Goal: Entertainment & Leisure: Consume media (video, audio)

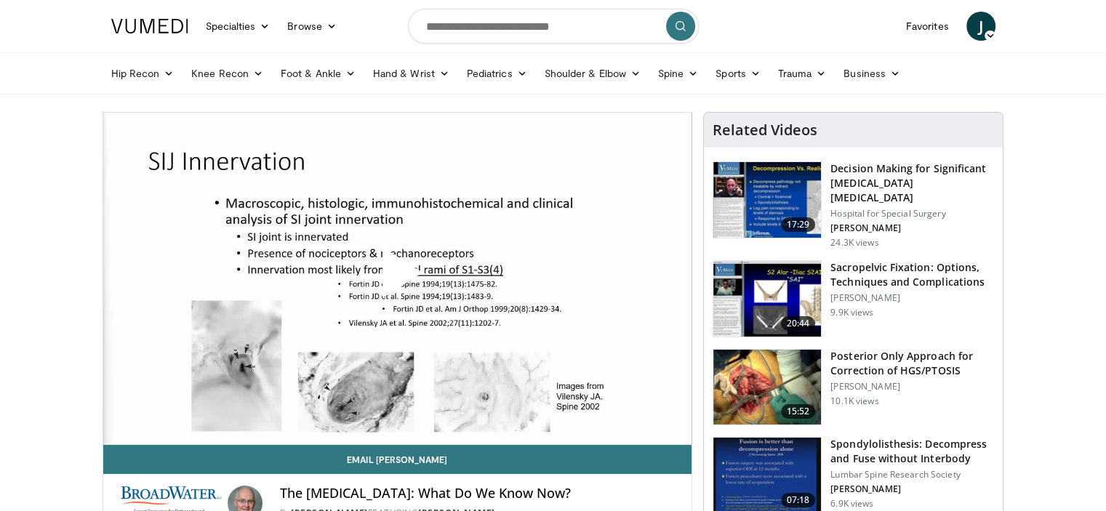
click at [397, 278] on span "Video Player" at bounding box center [397, 278] width 0 height 0
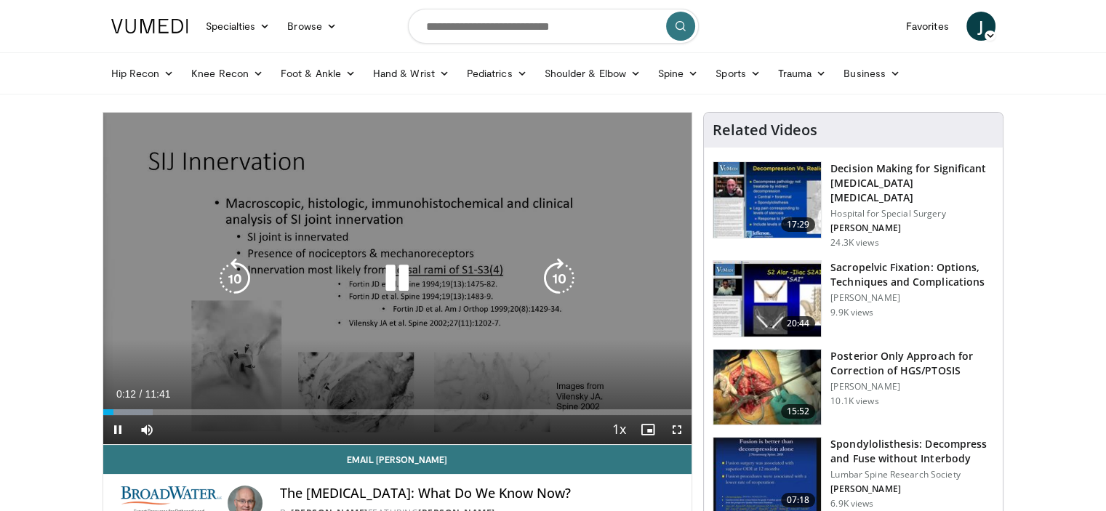
click at [417, 280] on div "Video Player" at bounding box center [396, 278] width 353 height 29
click at [393, 276] on icon "Video Player" at bounding box center [397, 278] width 41 height 41
click at [387, 274] on icon "Video Player" at bounding box center [397, 278] width 41 height 41
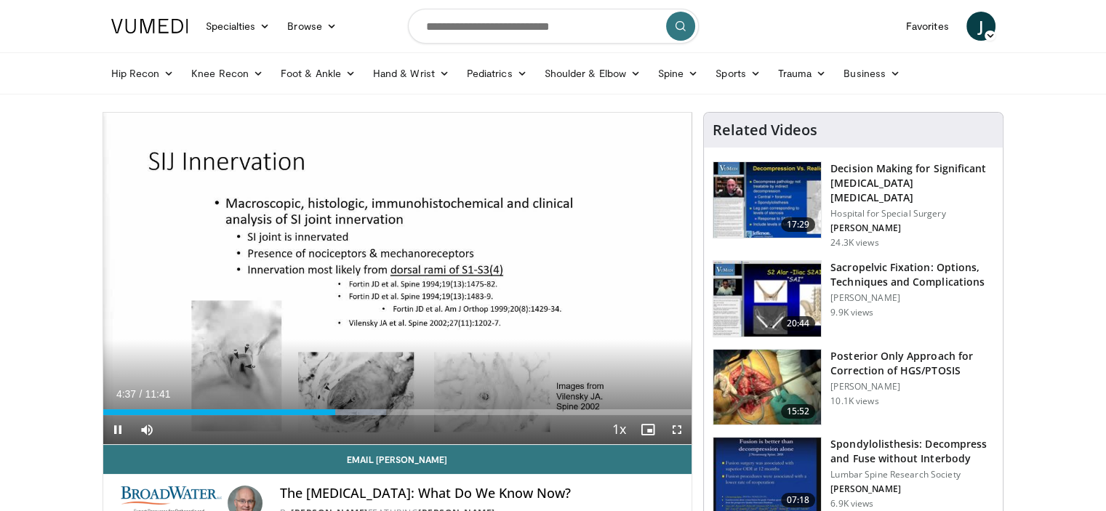
click at [318, 432] on div "Current Time 4:37 / Duration 11:41 Pause Skip Backward Skip Forward Mute Loaded…" at bounding box center [397, 429] width 589 height 29
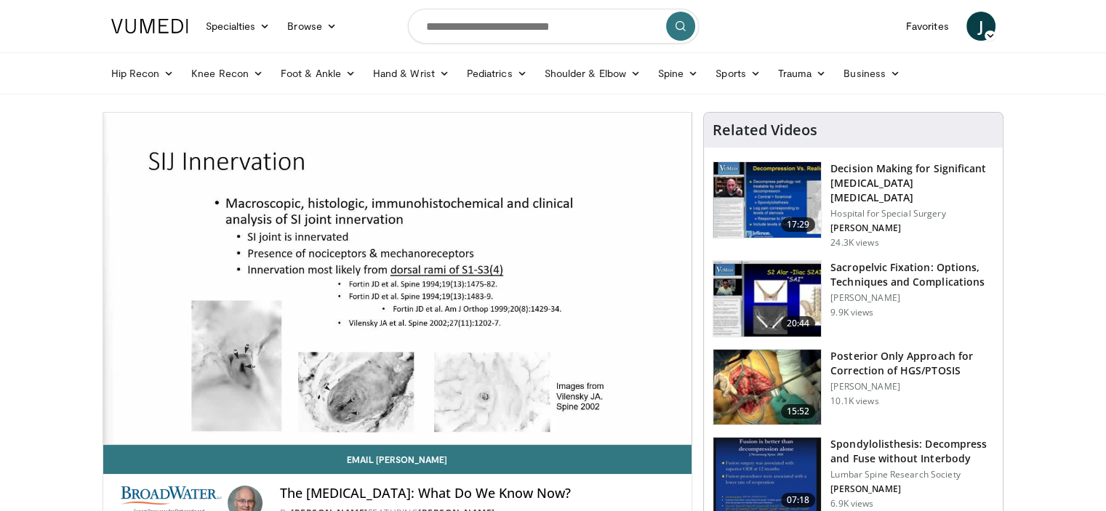
click at [971, 40] on div "J [PERSON_NAME] Add a Video Messages Thumbs Up Settings Logout" at bounding box center [980, 26] width 47 height 41
click at [971, 35] on span "J" at bounding box center [980, 26] width 29 height 29
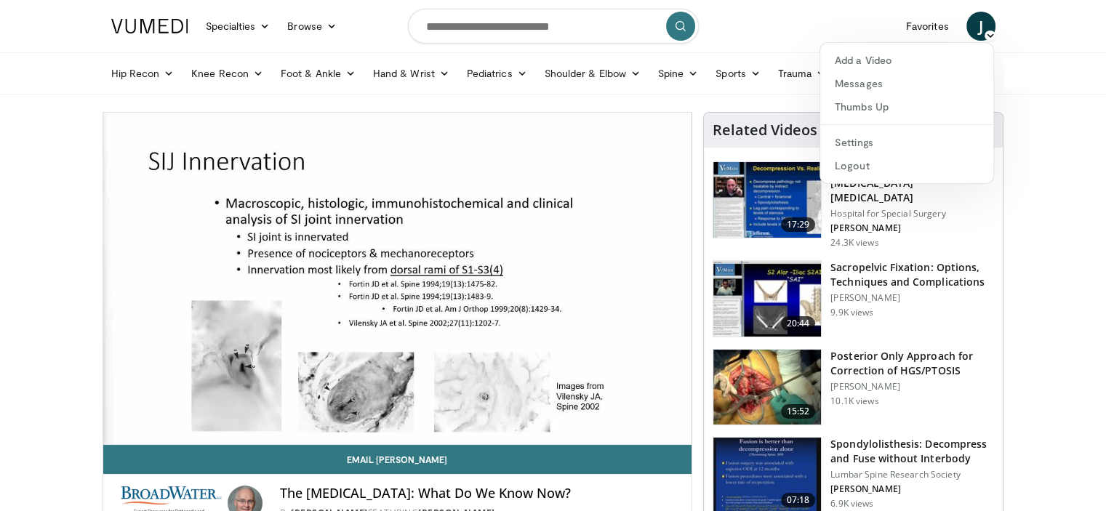
click at [971, 35] on span "J" at bounding box center [980, 26] width 29 height 29
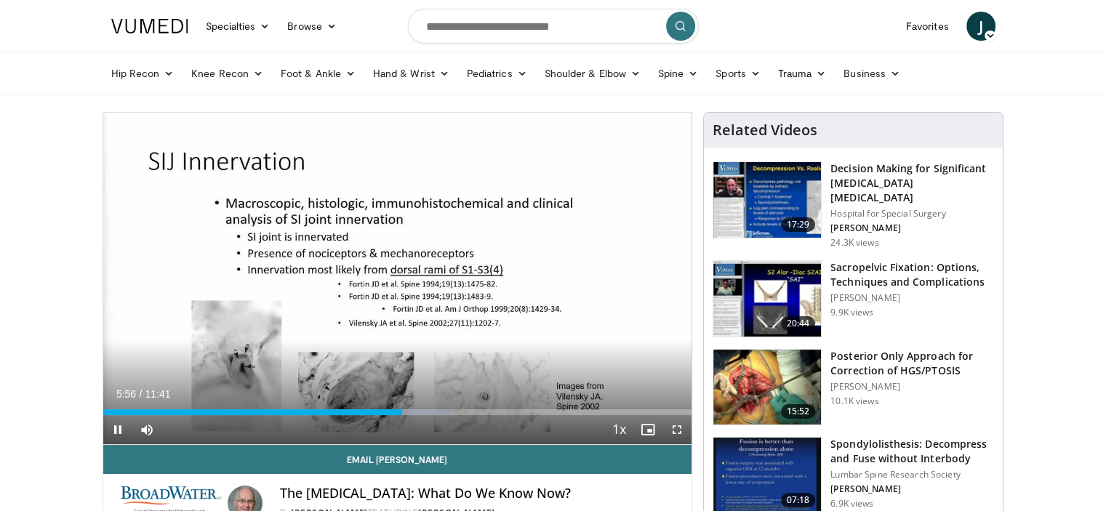
click at [370, 435] on div "Current Time 5:56 / Duration 11:41 Pause Skip Backward Skip Forward Mute Loaded…" at bounding box center [397, 429] width 589 height 29
click at [398, 430] on div "Current Time 6:31 / Duration 11:41 Pause Skip Backward Skip Forward Mute Loaded…" at bounding box center [397, 429] width 589 height 29
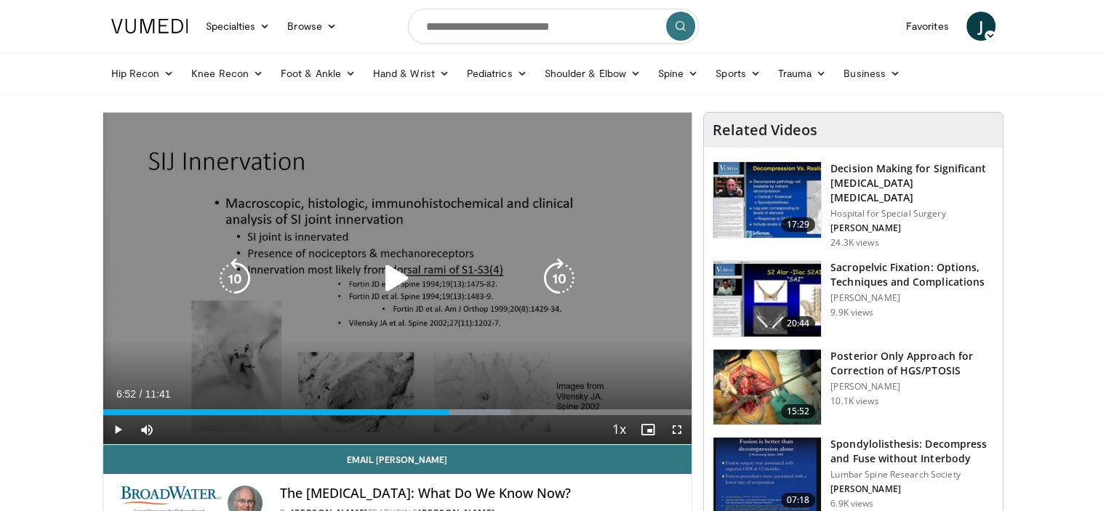
click at [393, 270] on icon "Video Player" at bounding box center [397, 278] width 41 height 41
click at [400, 293] on icon "Video Player" at bounding box center [397, 278] width 41 height 41
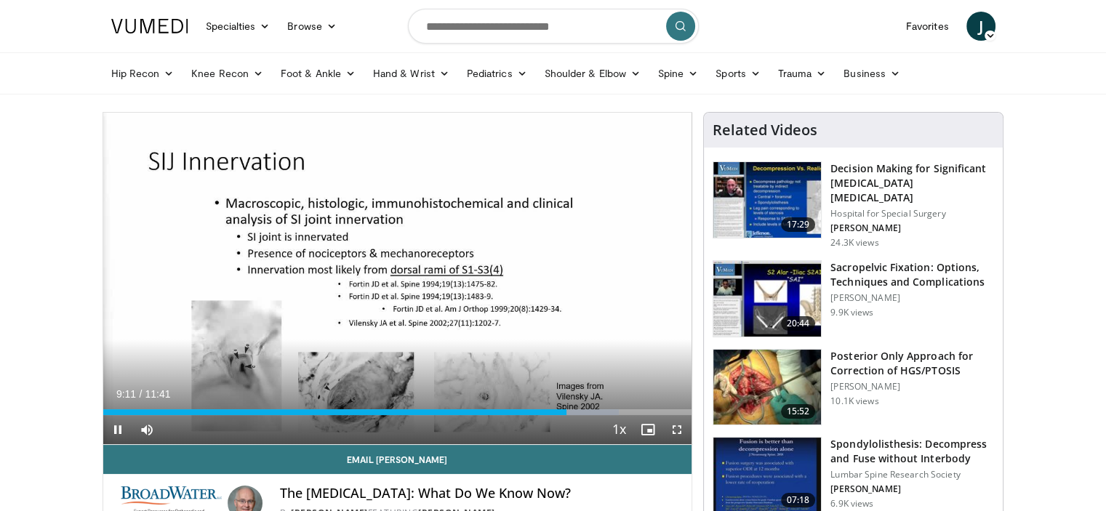
click at [451, 430] on div "Current Time 9:11 / Duration 11:41 Pause Skip Backward Skip Forward Mute Loaded…" at bounding box center [397, 429] width 589 height 29
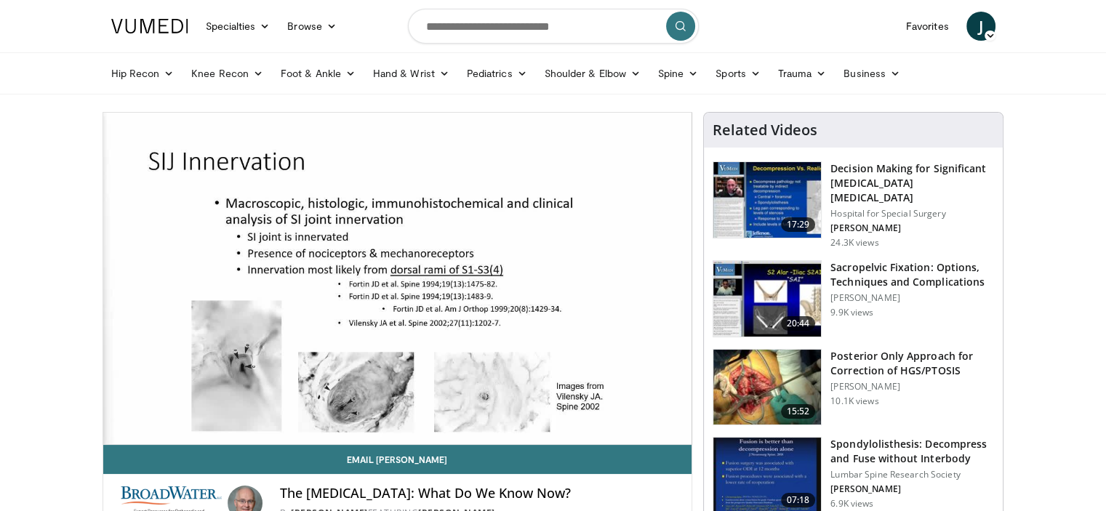
click at [154, 28] on img at bounding box center [149, 26] width 77 height 15
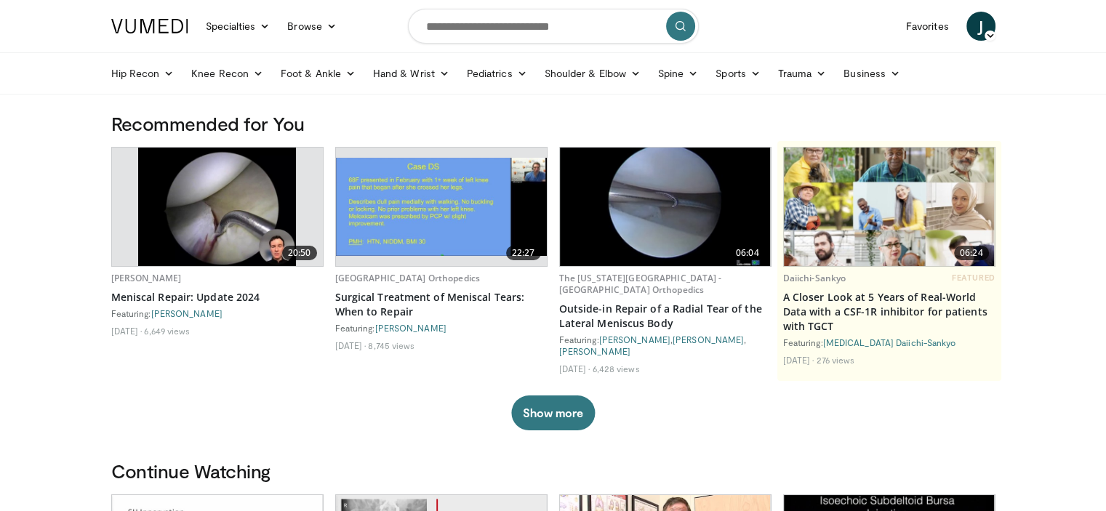
click at [513, 32] on input "Search topics, interventions" at bounding box center [553, 26] width 291 height 35
type input "**********"
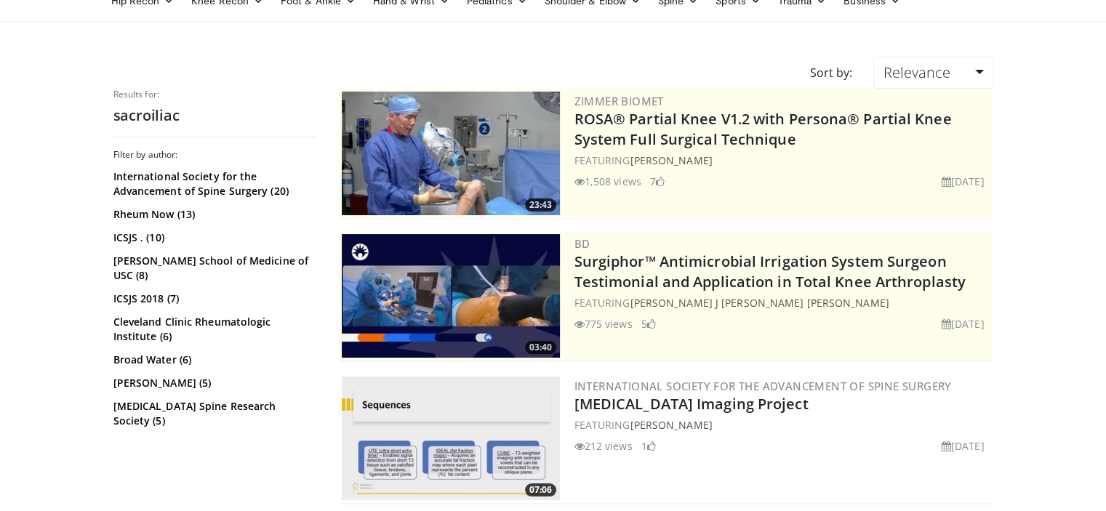
scroll to position [218, 0]
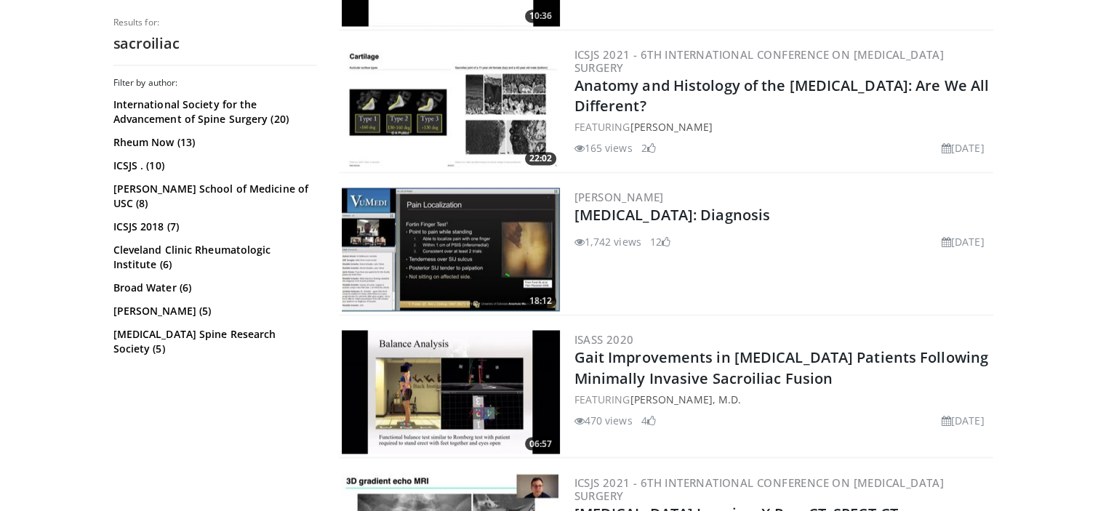
scroll to position [2690, 0]
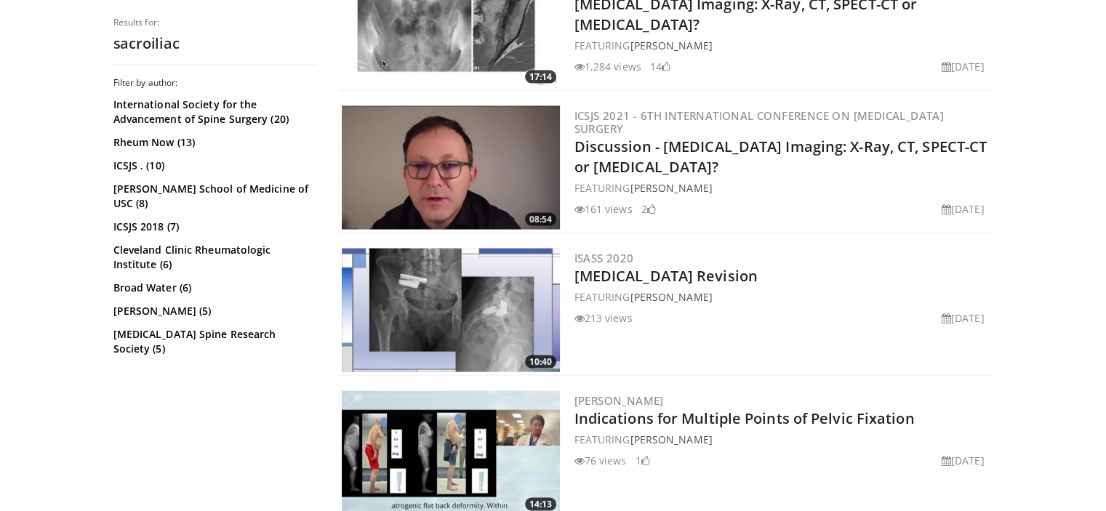
scroll to position [3126, 0]
